Goal: Transaction & Acquisition: Download file/media

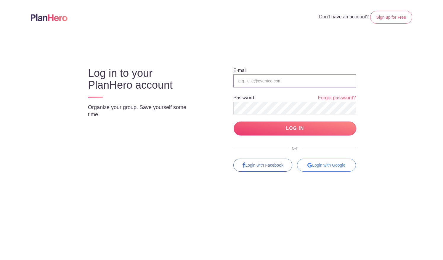
click at [271, 79] on input "email" at bounding box center [294, 80] width 123 height 13
type input "[EMAIL_ADDRESS][DOMAIN_NAME]"
click at [308, 134] on input "LOG IN" at bounding box center [295, 128] width 123 height 14
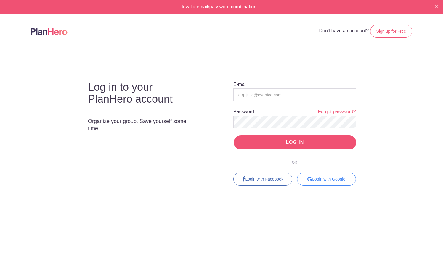
click at [303, 142] on input "LOG IN" at bounding box center [295, 142] width 123 height 14
click at [262, 98] on input "email" at bounding box center [294, 94] width 123 height 13
type input "volunteers@sjgschool.org"
click at [291, 139] on input "LOG IN" at bounding box center [295, 142] width 123 height 14
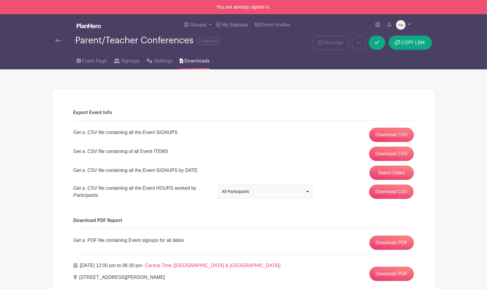
click at [410, 25] on link at bounding box center [403, 24] width 15 height 9
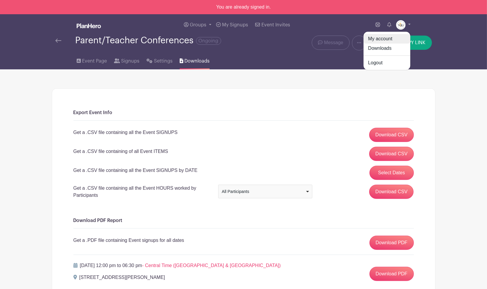
click at [388, 38] on link "My account" at bounding box center [387, 38] width 47 height 9
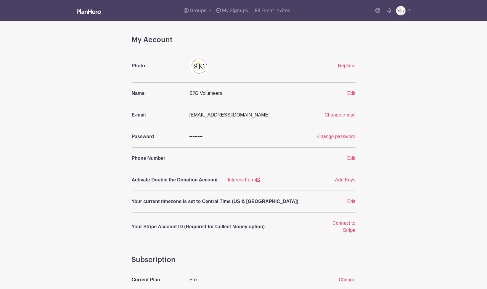
click at [93, 12] on img at bounding box center [89, 11] width 24 height 5
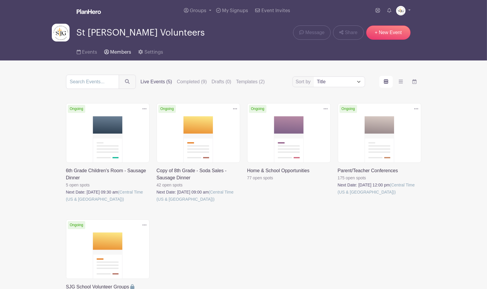
click at [121, 53] on span "Members" at bounding box center [120, 52] width 21 height 5
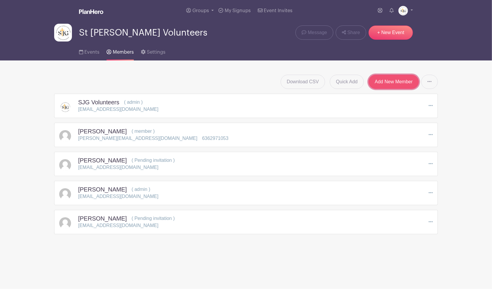
click at [379, 80] on link "Add New Member" at bounding box center [394, 82] width 50 height 14
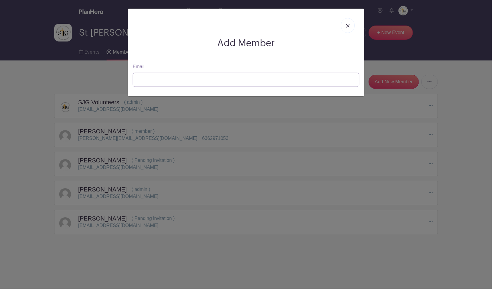
click at [150, 81] on input "Email" at bounding box center [246, 80] width 227 height 14
type input "[EMAIL_ADDRESS][DOMAIN_NAME]"
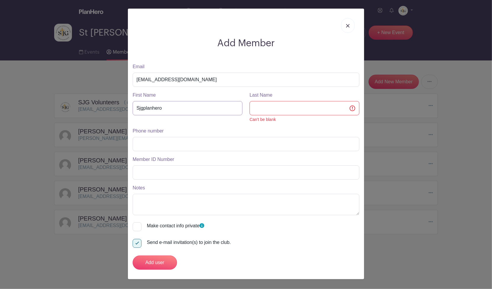
drag, startPoint x: 157, startPoint y: 110, endPoint x: 45, endPoint y: 115, distance: 112.0
click at [14, 109] on div "Add Member Email sjgplanhero@sjgschool.org First Name Sjgplanhero Last Name Can…" at bounding box center [246, 144] width 492 height 289
type input "SJG"
type input "PLAN HERO"
click at [162, 141] on input "Phone number" at bounding box center [246, 144] width 227 height 14
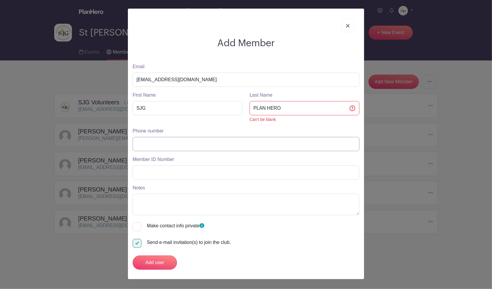
type input "6362971053"
click at [161, 259] on input "Add user" at bounding box center [155, 262] width 44 height 14
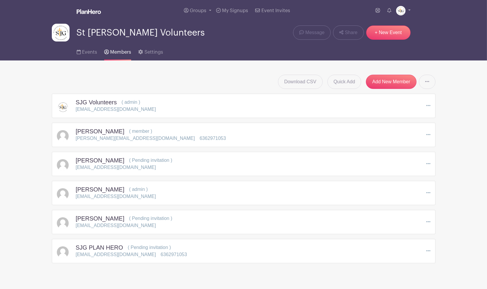
click at [346, 112] on div "SJG Volunteers ( admin ) volunteers@sjgschool.org Edit" at bounding box center [244, 106] width 374 height 14
click at [126, 172] on div "[PERSON_NAME] ( Pending invitation ) [EMAIL_ADDRESS][DOMAIN_NAME] Edit Resend I…" at bounding box center [244, 164] width 384 height 24
click at [430, 163] on icon at bounding box center [428, 163] width 4 height 5
click at [438, 173] on link "Edit" at bounding box center [453, 174] width 53 height 9
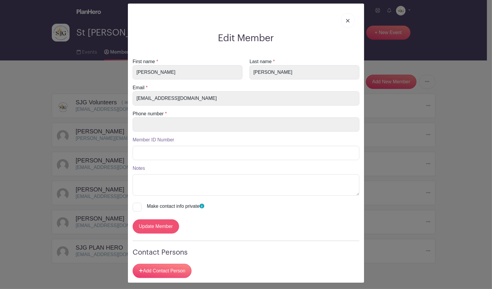
scroll to position [6, 0]
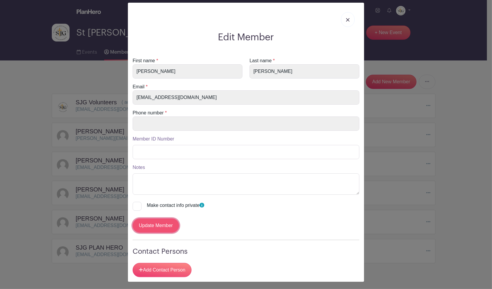
click at [165, 222] on input "Update Member" at bounding box center [156, 225] width 46 height 14
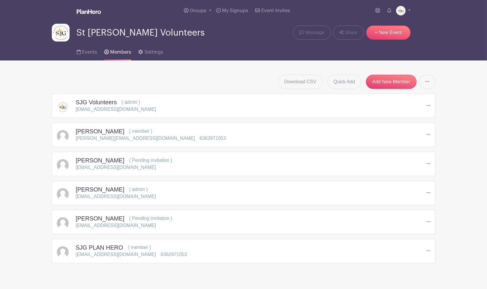
click at [425, 163] on div "[PERSON_NAME] ( Pending invitation ) [EMAIL_ADDRESS][DOMAIN_NAME] Edit Resend I…" at bounding box center [244, 164] width 374 height 14
click at [426, 164] on icon at bounding box center [428, 163] width 4 height 5
click at [445, 200] on link "Remove Member" at bounding box center [453, 198] width 53 height 9
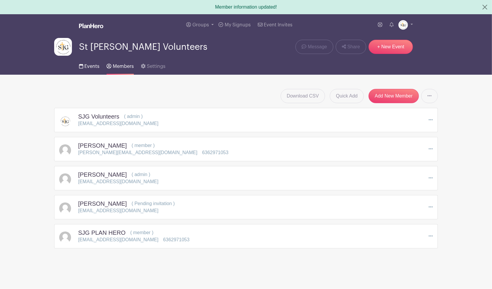
click at [89, 65] on span "Events" at bounding box center [91, 66] width 15 height 5
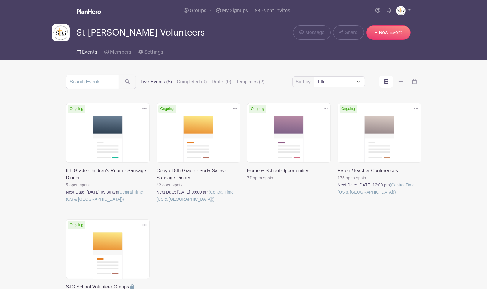
scroll to position [33, 0]
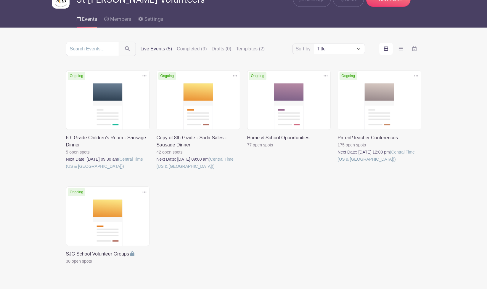
click at [416, 75] on icon at bounding box center [416, 75] width 4 height 5
click at [338, 163] on link at bounding box center [338, 163] width 0 height 0
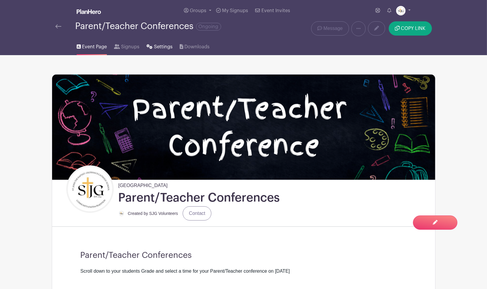
click at [151, 48] on link "Settings" at bounding box center [160, 45] width 26 height 19
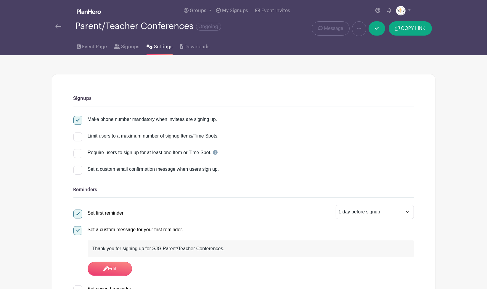
click at [59, 27] on img at bounding box center [58, 26] width 6 height 4
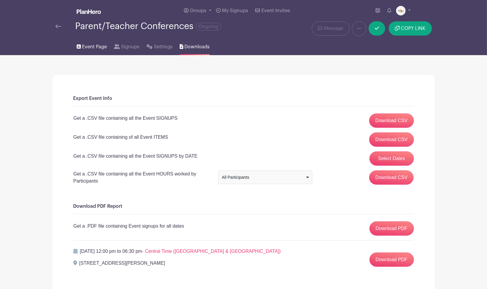
click at [99, 49] on span "Event Page" at bounding box center [94, 46] width 25 height 7
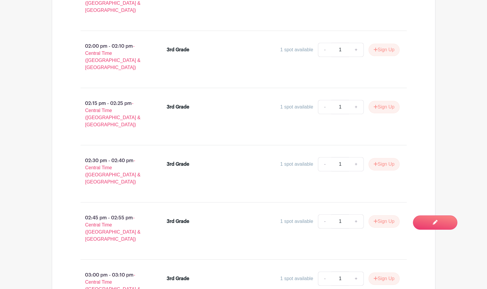
scroll to position [6942, 0]
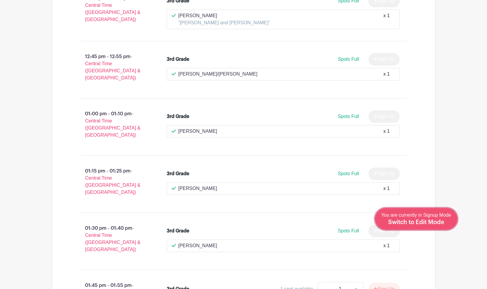
click at [443, 219] on span "Switch to Edit Mode" at bounding box center [416, 222] width 56 height 6
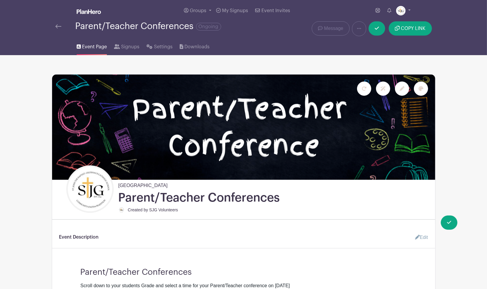
click at [57, 27] on img at bounding box center [58, 26] width 6 height 4
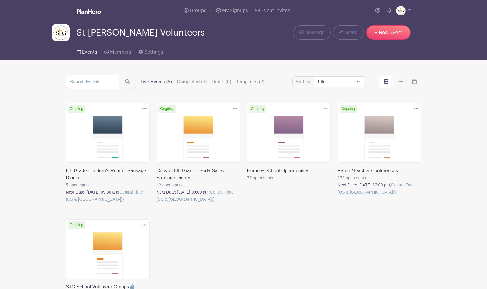
click at [338, 195] on link at bounding box center [338, 195] width 0 height 0
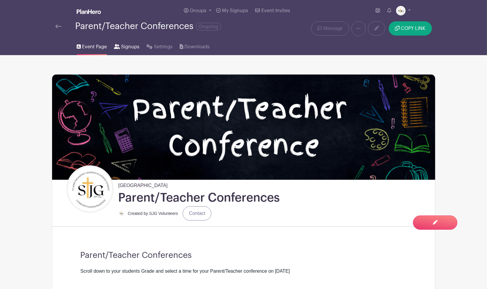
click at [123, 45] on span "Signups" at bounding box center [130, 46] width 18 height 7
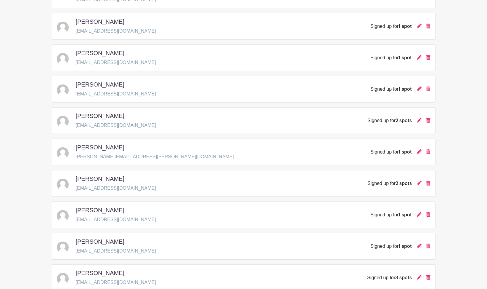
scroll to position [798, 0]
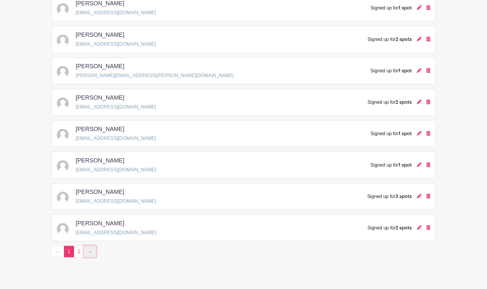
click at [94, 246] on link "→" at bounding box center [90, 251] width 12 height 11
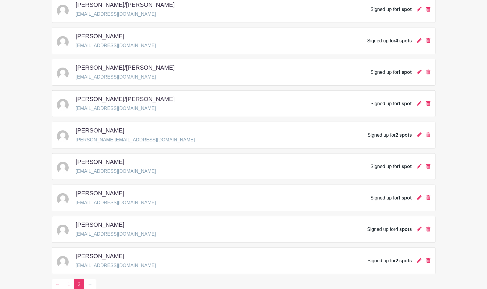
scroll to position [330, 0]
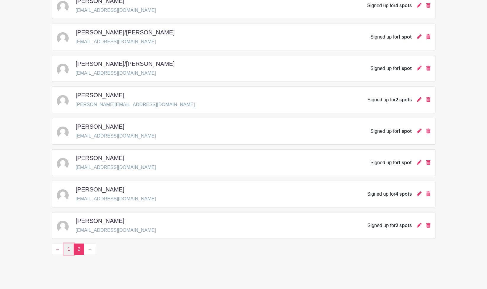
click at [71, 249] on link "1" at bounding box center [69, 248] width 10 height 11
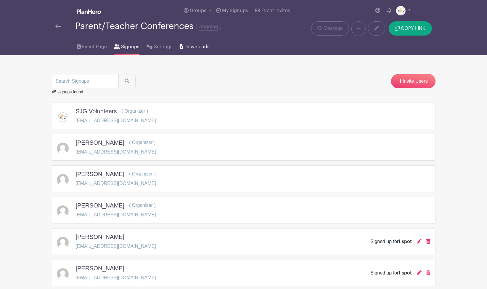
click at [186, 46] on span "Downloads" at bounding box center [196, 46] width 25 height 7
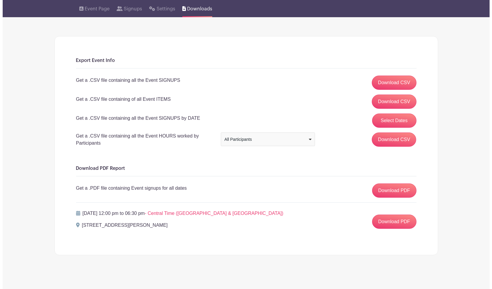
scroll to position [40, 0]
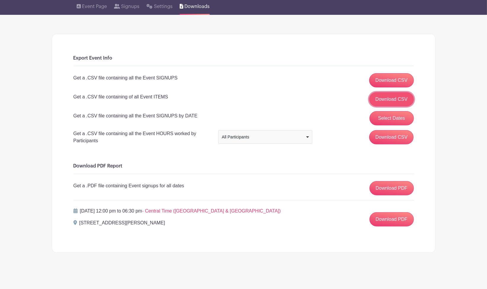
click at [392, 99] on link "Download CSV" at bounding box center [391, 99] width 45 height 14
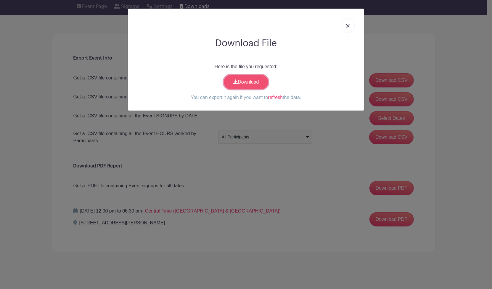
click at [254, 84] on link "Download" at bounding box center [246, 82] width 44 height 14
drag, startPoint x: 453, startPoint y: 104, endPoint x: 450, endPoint y: 101, distance: 4.4
click at [453, 104] on div "Download File Here is the file you requested: Download You can export it again …" at bounding box center [246, 144] width 492 height 289
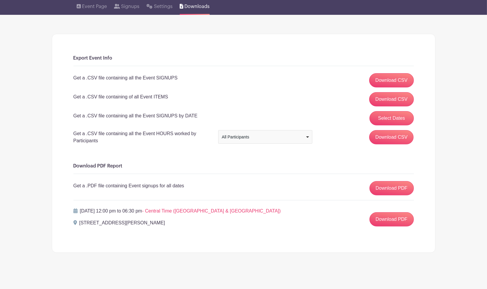
click at [295, 137] on div "All Participants" at bounding box center [263, 137] width 83 height 6
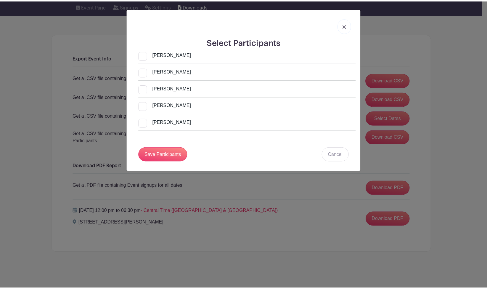
scroll to position [609, 0]
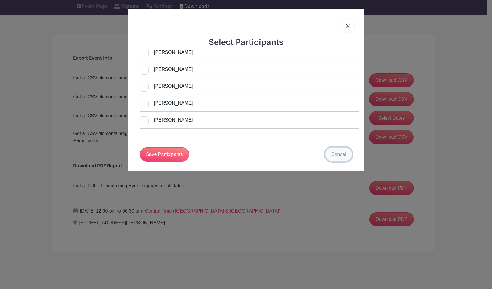
click at [340, 152] on link "Cancel" at bounding box center [338, 154] width 27 height 14
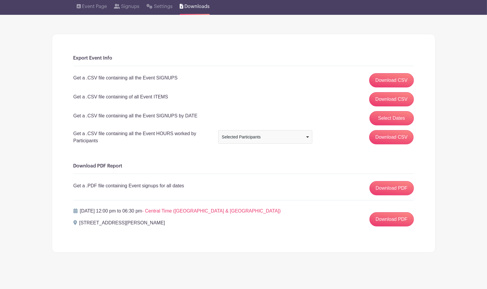
click at [296, 136] on div "Selected Participants" at bounding box center [263, 137] width 83 height 6
click at [397, 189] on link "Download PDF" at bounding box center [391, 188] width 44 height 14
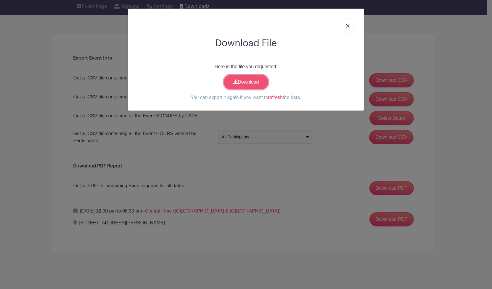
click at [245, 83] on link "Download" at bounding box center [246, 82] width 44 height 14
click at [347, 23] on link at bounding box center [348, 25] width 14 height 15
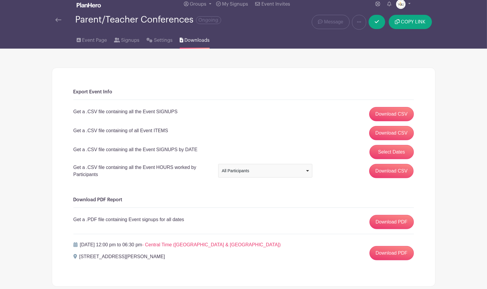
scroll to position [0, 0]
